Goal: Task Accomplishment & Management: Use online tool/utility

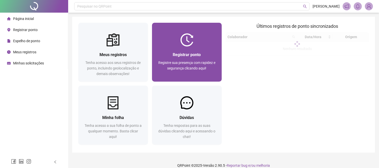
click at [185, 44] on img at bounding box center [186, 39] width 13 height 13
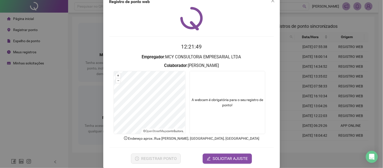
scroll to position [18, 0]
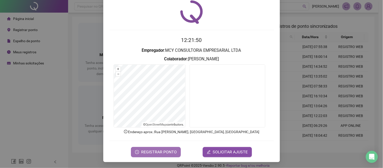
click at [159, 151] on span "REGISTRAR PONTO" at bounding box center [159, 152] width 36 height 6
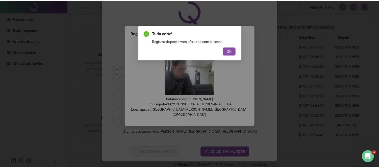
scroll to position [0, 0]
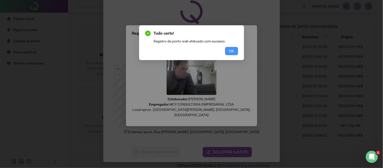
click at [236, 53] on button "OK" at bounding box center [231, 51] width 13 height 8
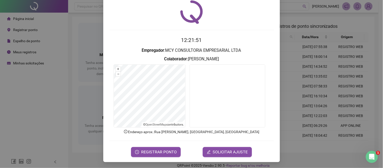
click at [279, 39] on div "Registro de ponto web 12:21:51 Empregador : MCY CONSULTORIA EMPRESARIAL LTDA Co…" at bounding box center [191, 84] width 383 height 168
